Goal: Check status: Check status

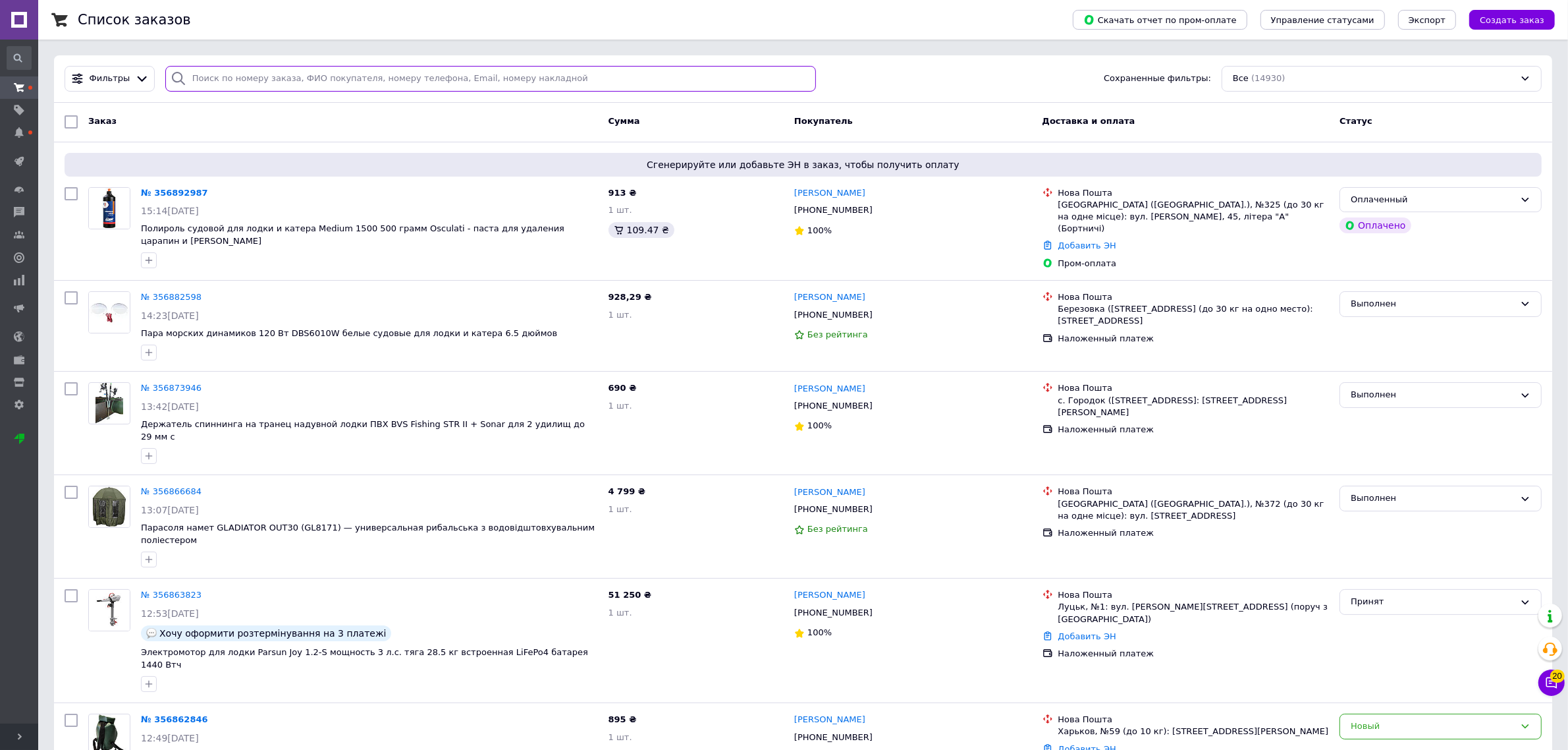
click at [199, 80] on input "search" at bounding box center [490, 78] width 651 height 26
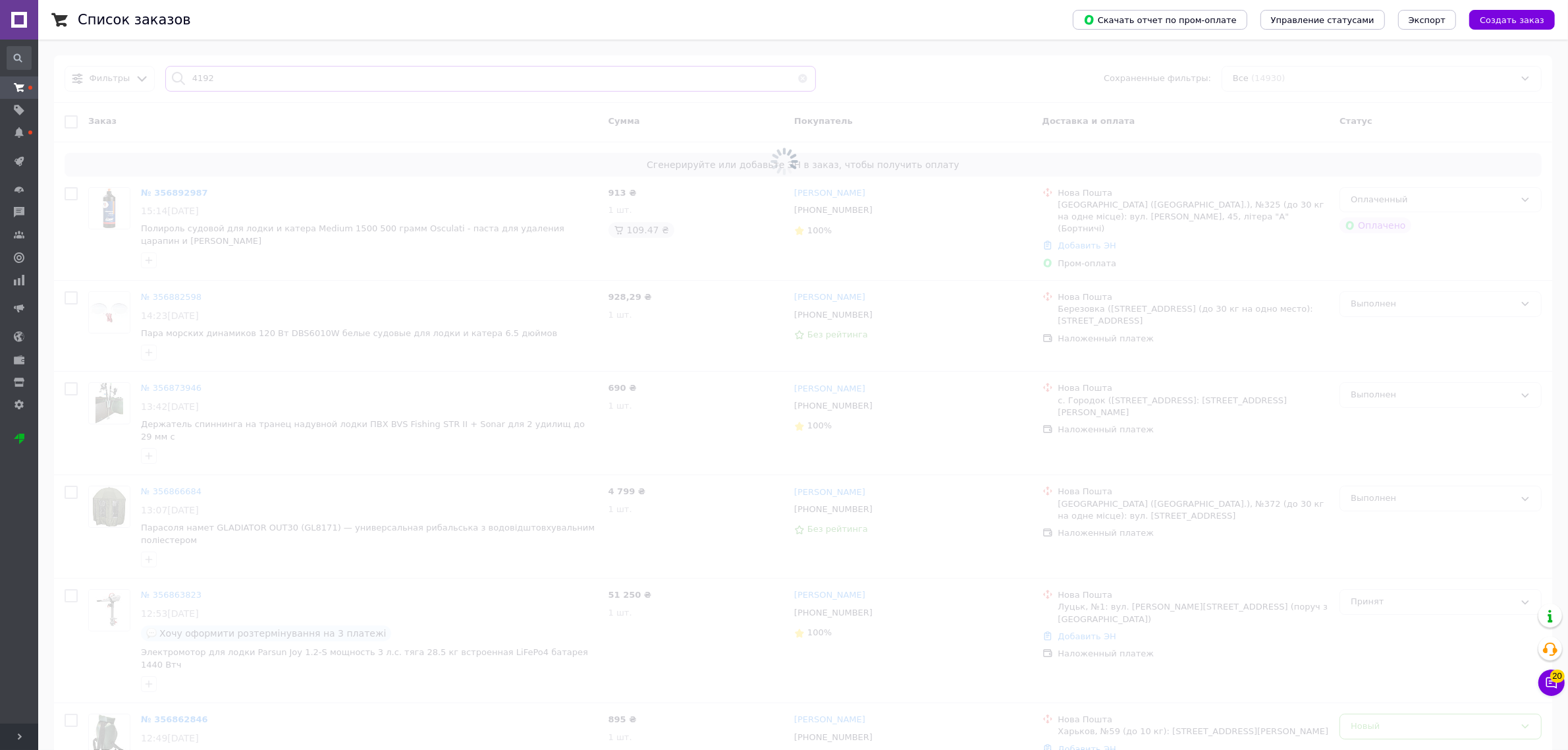
type input "4192"
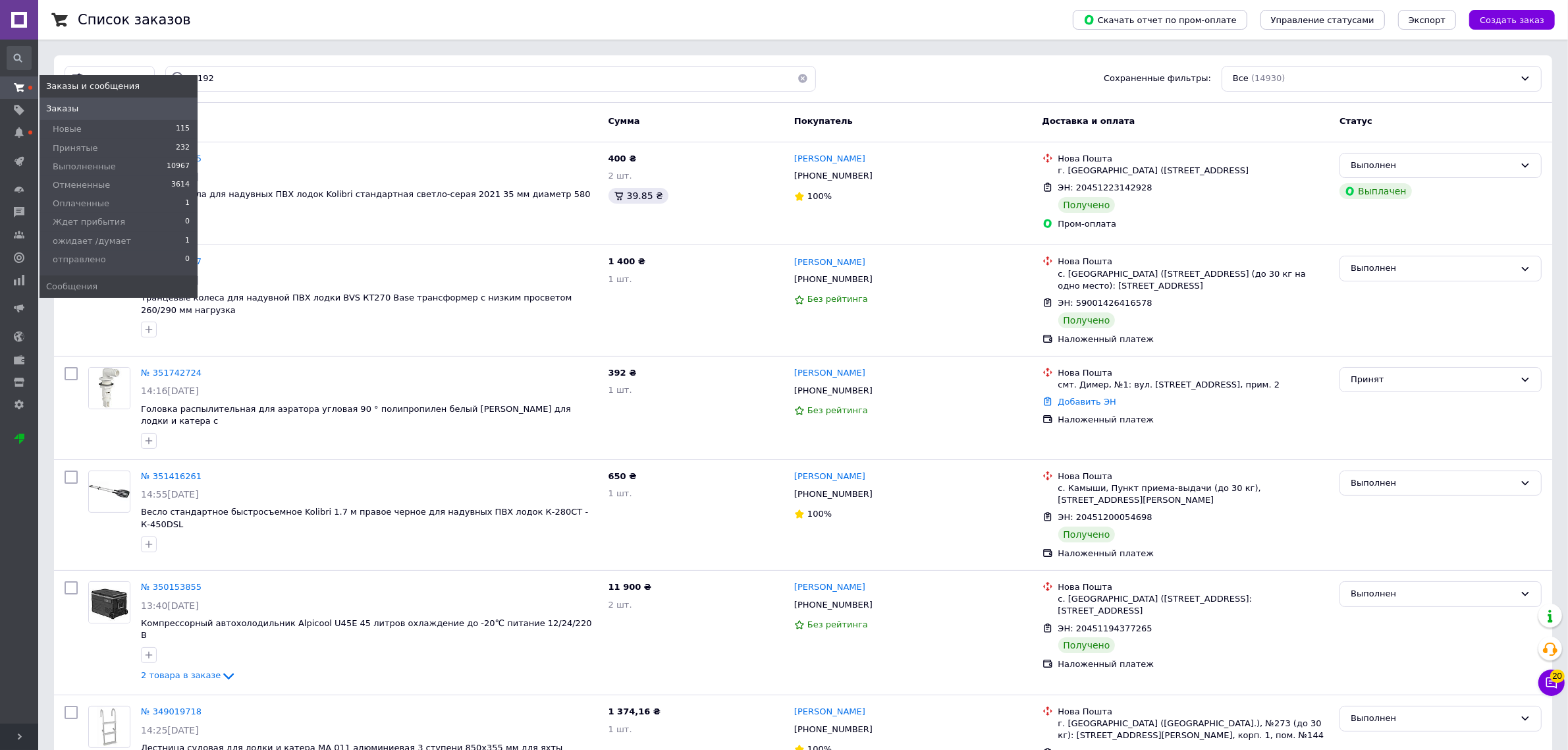
click at [20, 83] on icon at bounding box center [19, 88] width 11 height 11
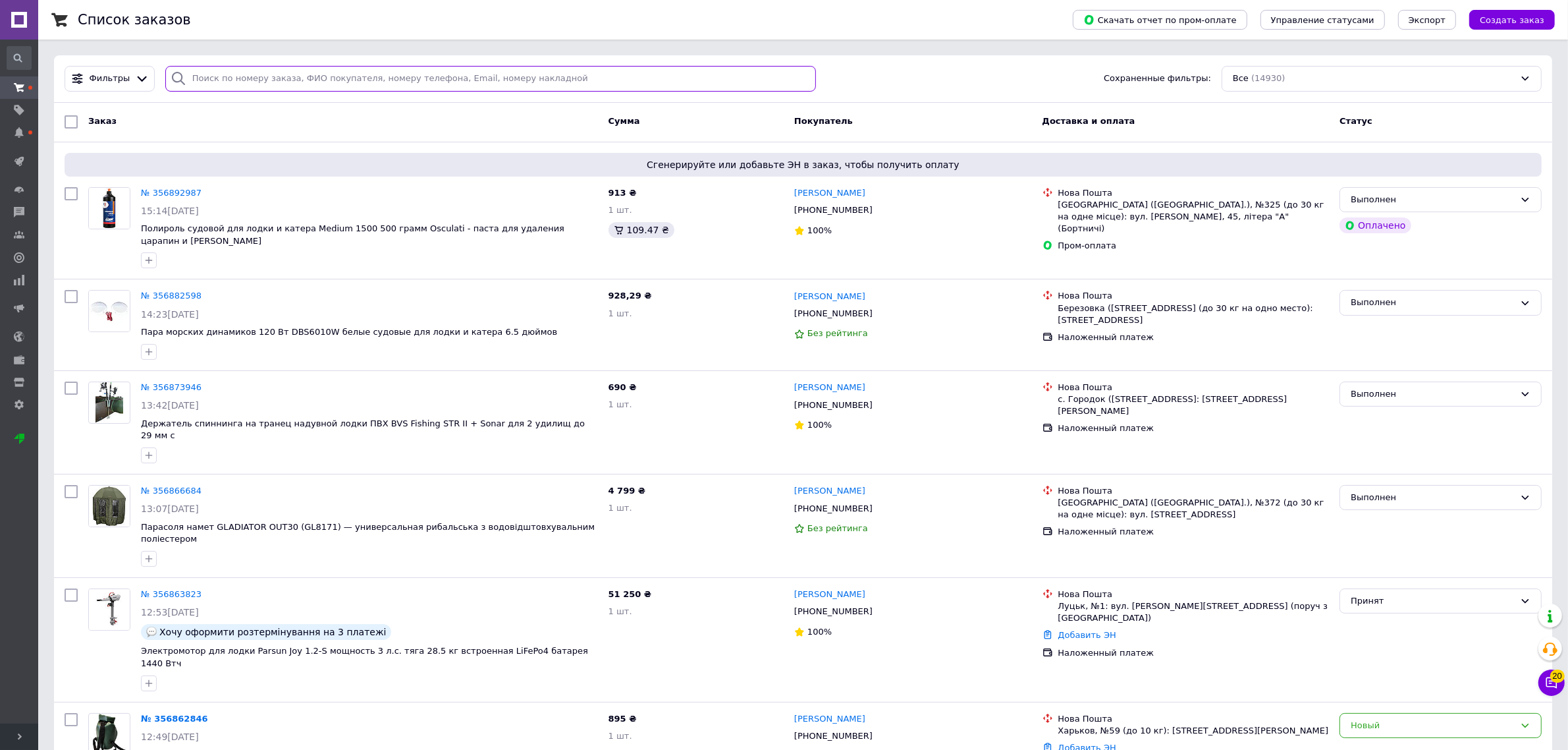
click at [208, 80] on input "search" at bounding box center [490, 78] width 651 height 26
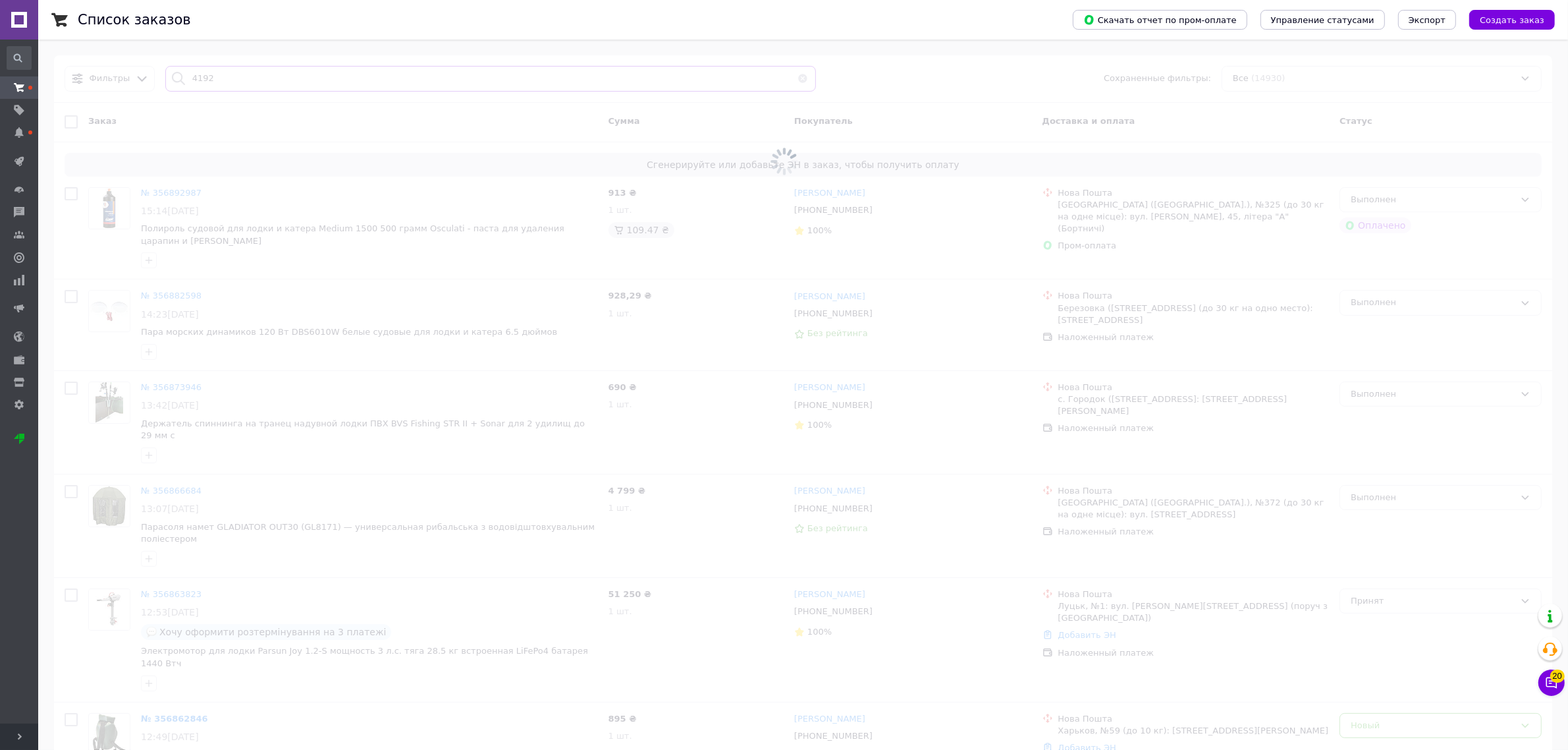
type input "4192"
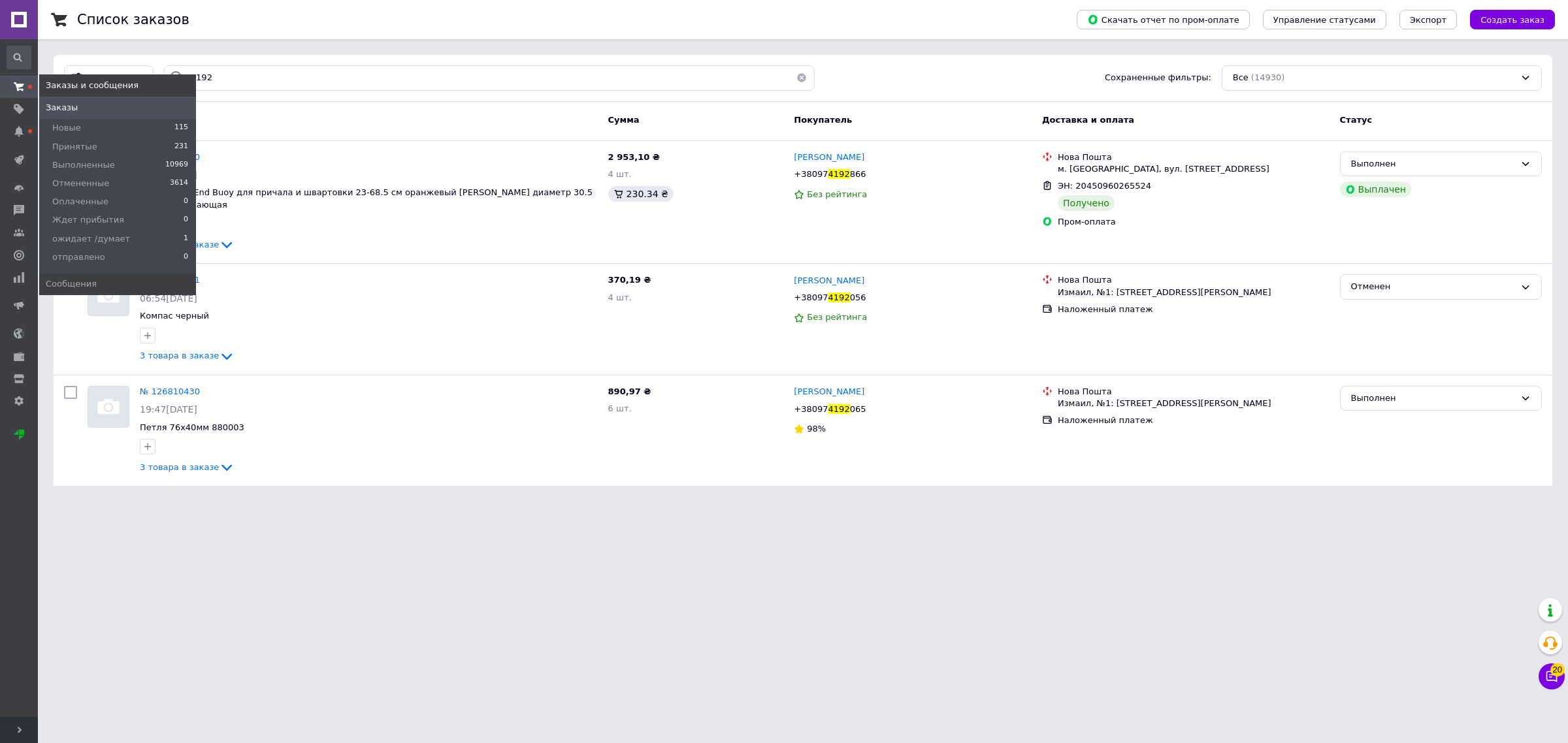
click at [18, 85] on use at bounding box center [19, 87] width 11 height 8
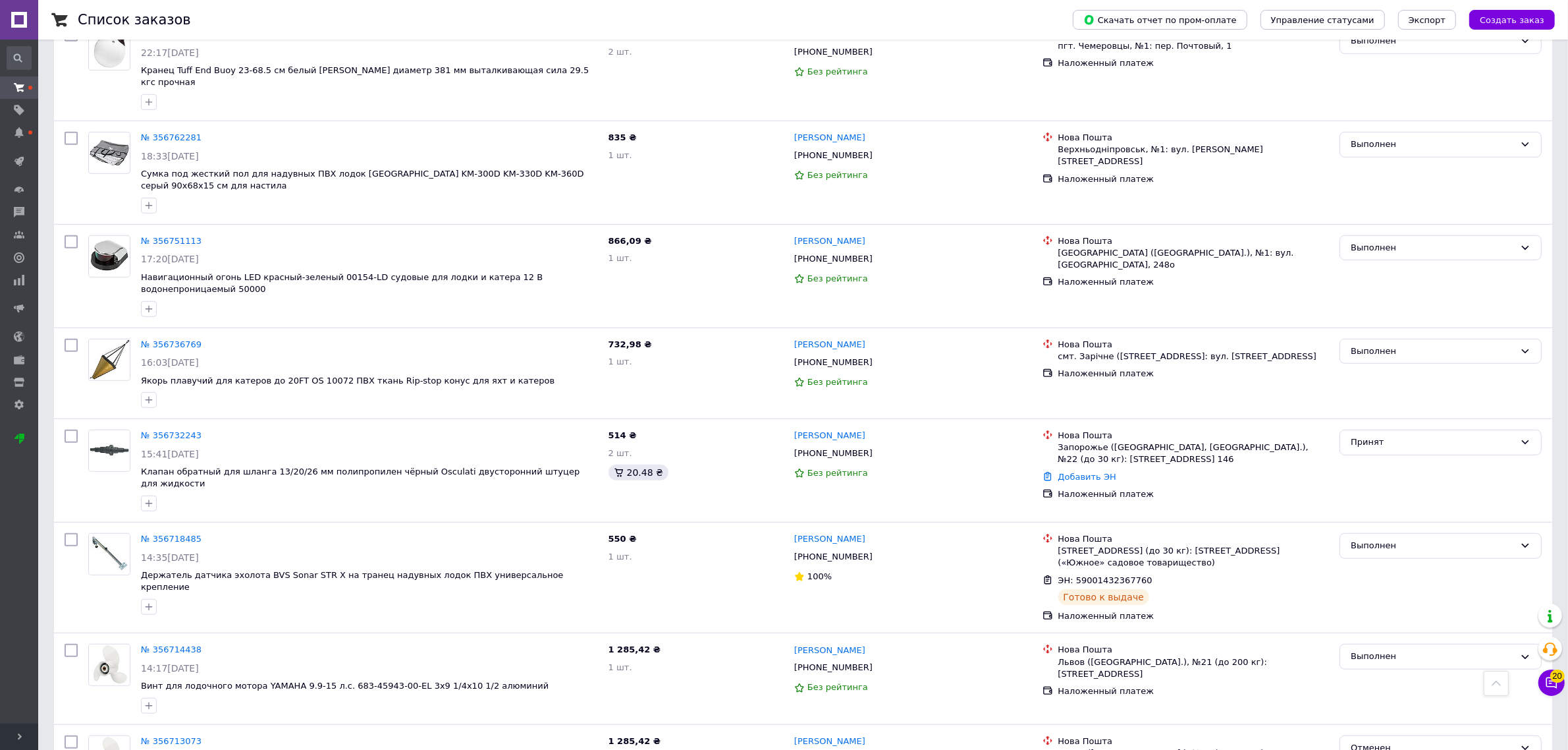
scroll to position [1236, 0]
